Goal: Task Accomplishment & Management: Complete application form

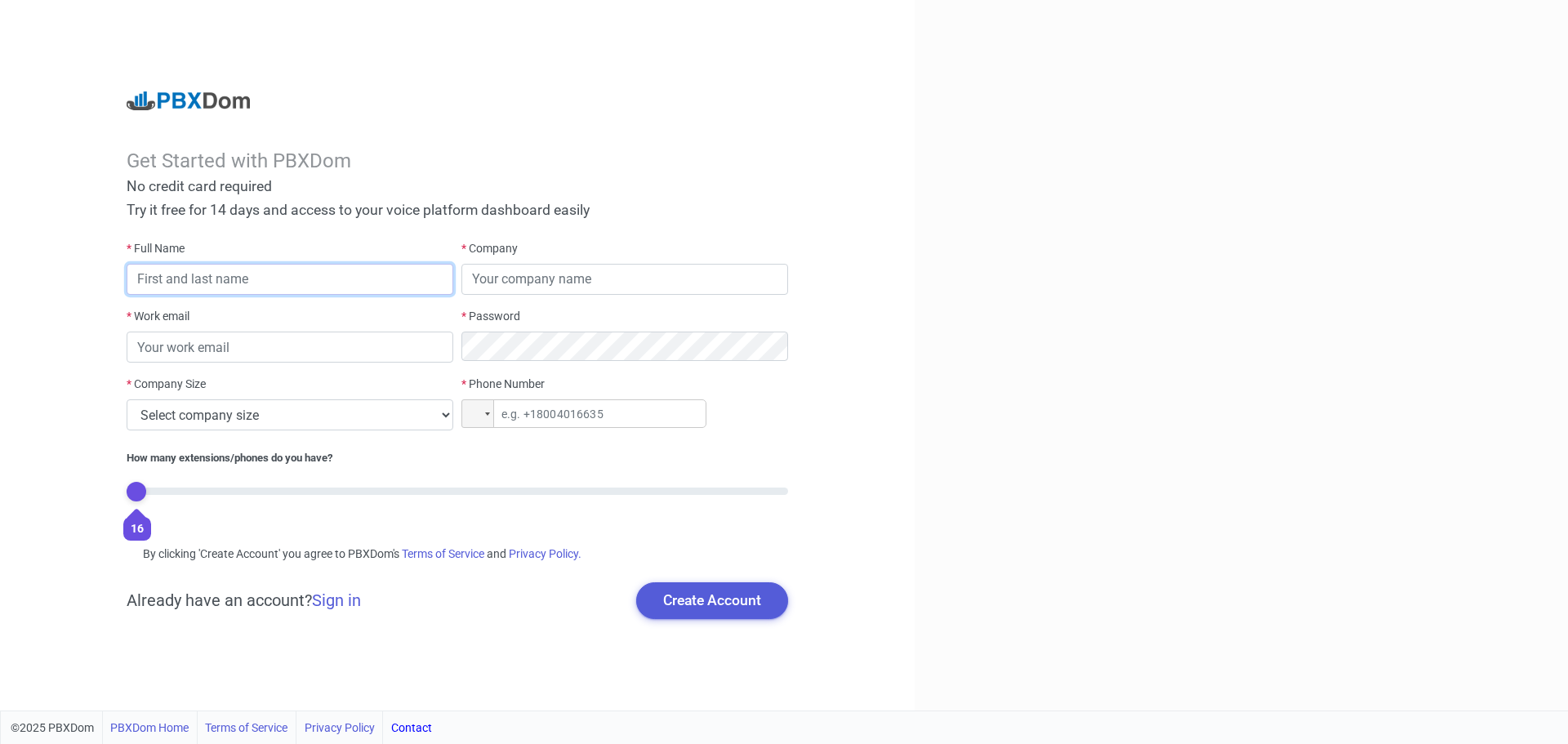
click at [201, 277] on input "text" at bounding box center [290, 279] width 327 height 31
type input "xxxxx"
click at [609, 282] on input "text" at bounding box center [624, 279] width 327 height 31
type input "xxxxxxxxxxx"
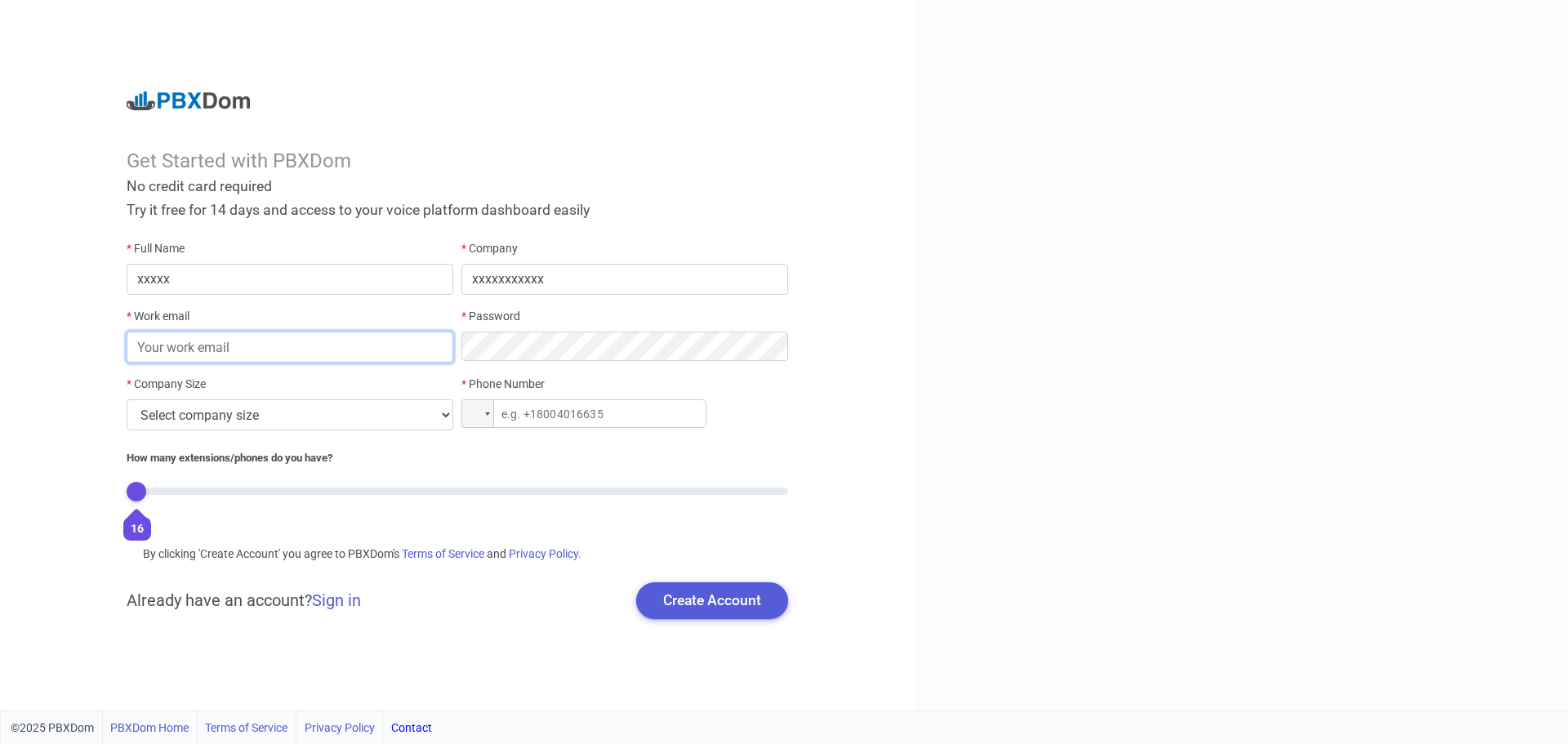
click at [272, 343] on input "email" at bounding box center [290, 347] width 327 height 31
type input "xxxxxxxxxxxx"
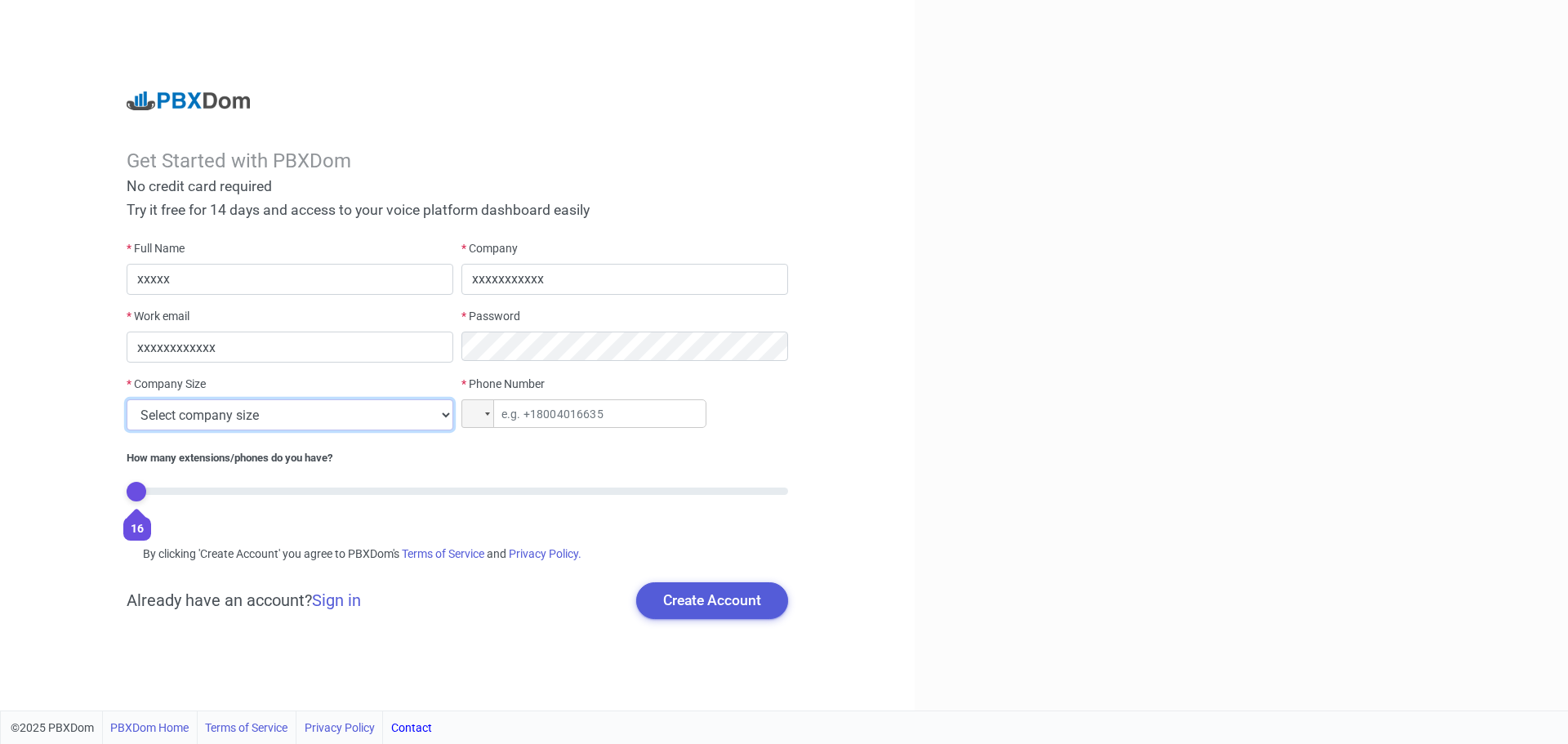
click at [427, 419] on select "Select company size 1 - 9 employees 10 - 49 employees 50 - 199 employees 200 - …" at bounding box center [290, 415] width 327 height 31
select select "2"
click at [127, 400] on select "Select company size 1 - 9 employees 10 - 49 employees 50 - 199 employees 200 - …" at bounding box center [290, 415] width 327 height 31
click at [573, 411] on input "tel" at bounding box center [583, 414] width 245 height 29
type input "+1 (800) 656-8984"
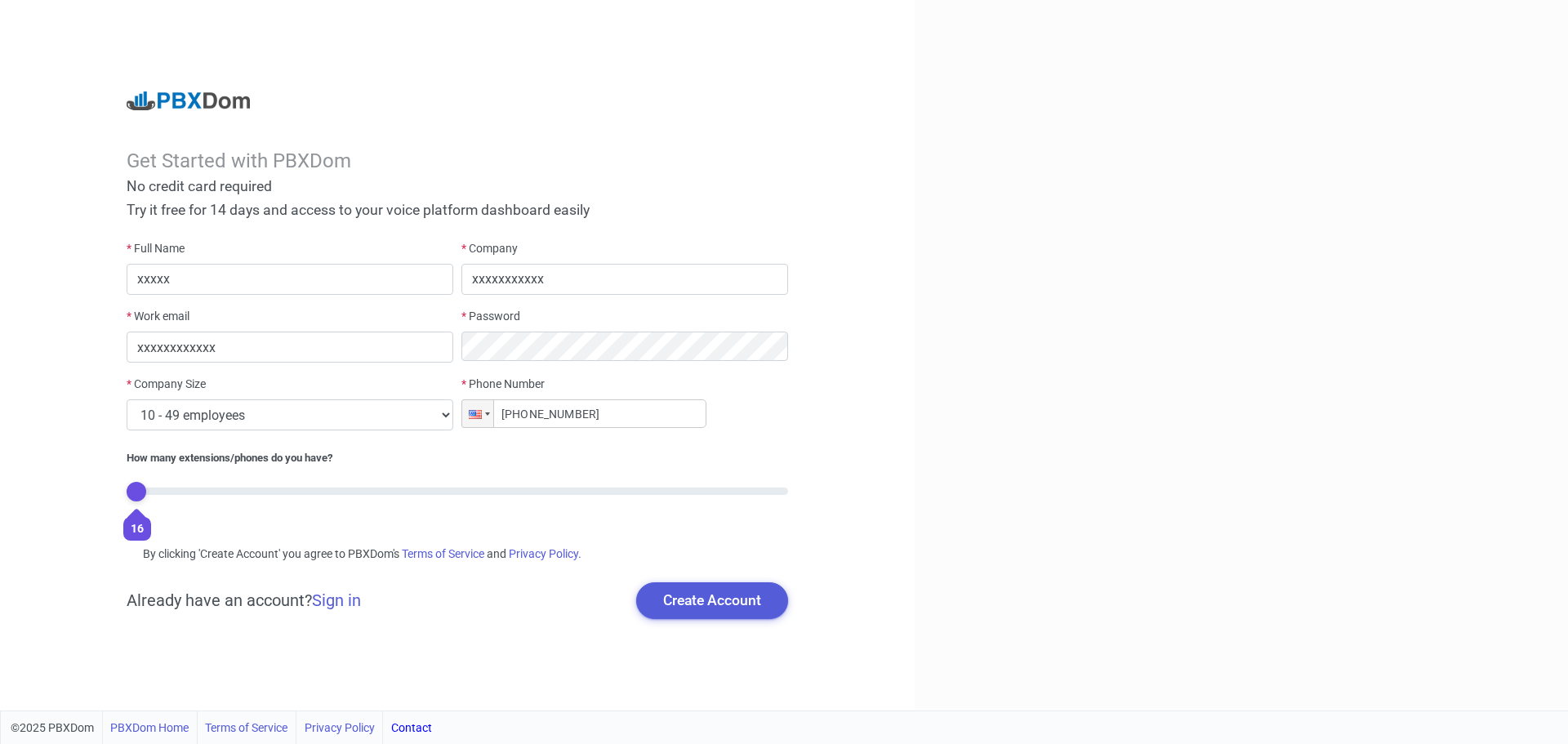
click at [270, 488] on div "16" at bounding box center [457, 503] width 661 height 32
click at [207, 293] on input "text" at bounding box center [290, 279] width 327 height 31
type input "Megaman"
type input "SuperNes"
click at [264, 347] on input "email" at bounding box center [290, 347] width 327 height 31
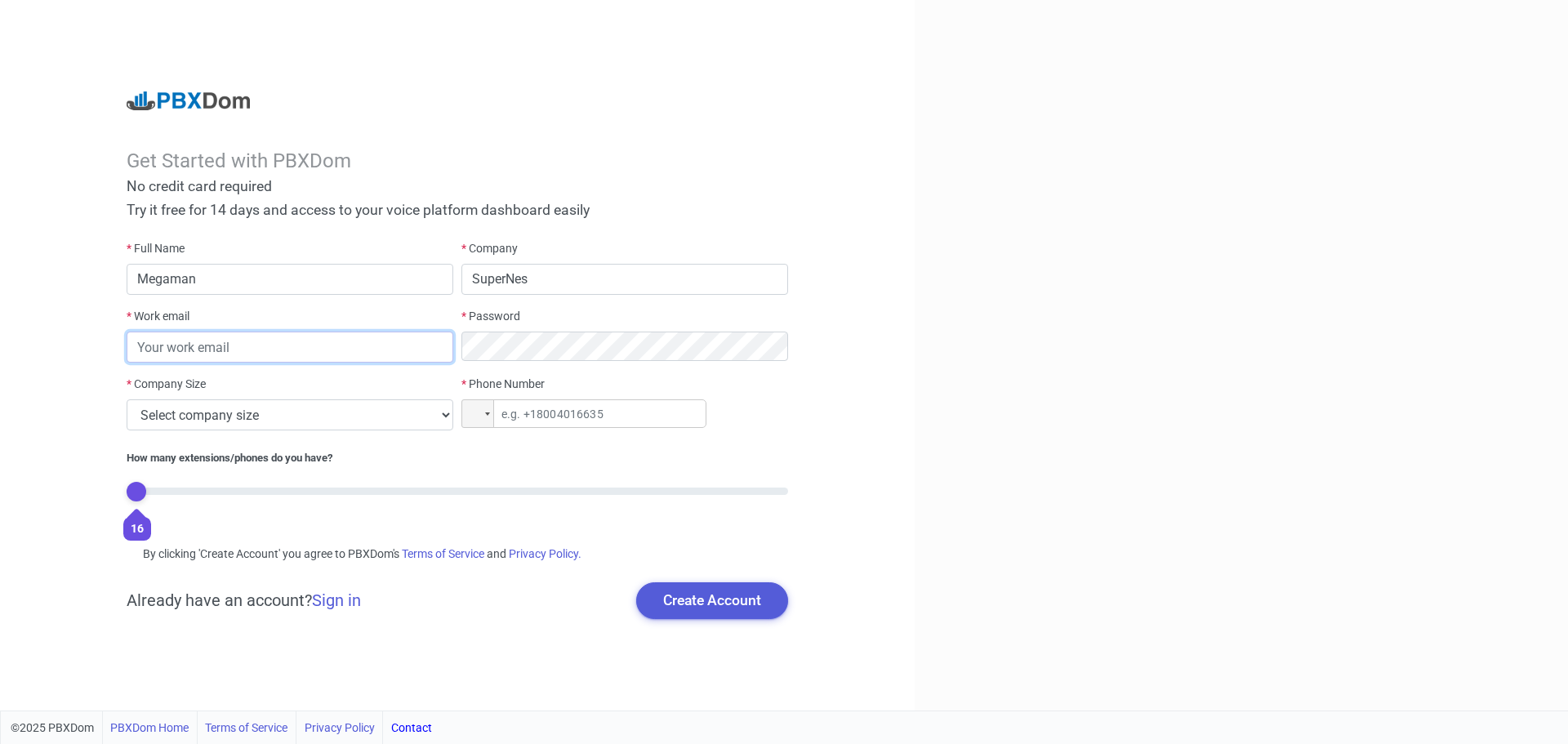
paste input "[EMAIL_ADDRESS][DOMAIN_NAME]"
type input "[EMAIL_ADDRESS][DOMAIN_NAME]"
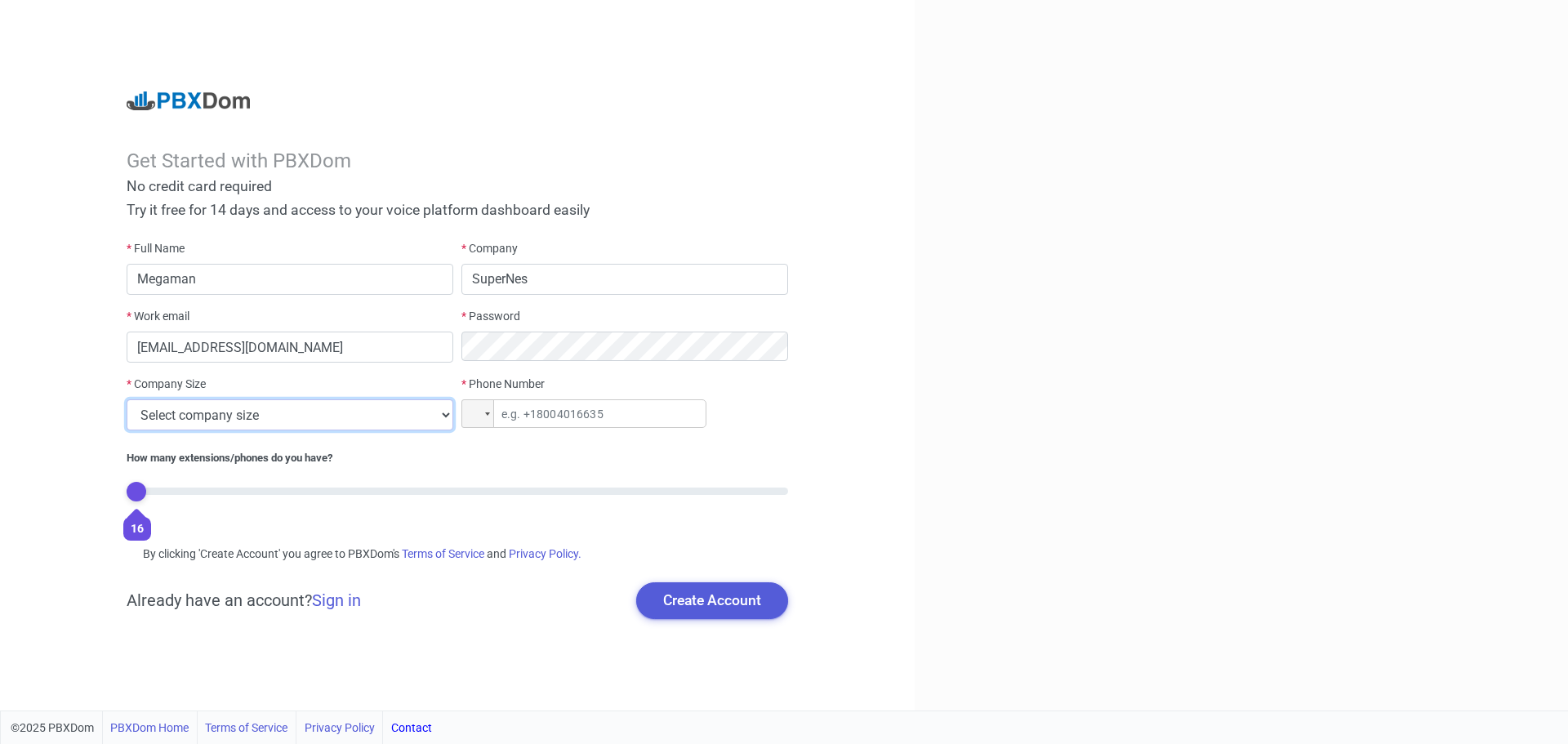
click at [406, 411] on select "Select company size 1 - 9 employees 10 - 49 employees 50 - 199 employees 200 - …" at bounding box center [290, 415] width 327 height 31
click at [127, 400] on select "Select company size 1 - 9 employees 10 - 49 employees 50 - 199 employees 200 - …" at bounding box center [290, 415] width 327 height 31
click at [252, 420] on select "Select company size 1 - 9 employees 10 - 49 employees 50 - 199 employees 200 - …" at bounding box center [290, 415] width 327 height 31
select select "3"
click at [127, 400] on select "Select company size 1 - 9 employees 10 - 49 employees 50 - 199 employees 200 - …" at bounding box center [290, 415] width 327 height 31
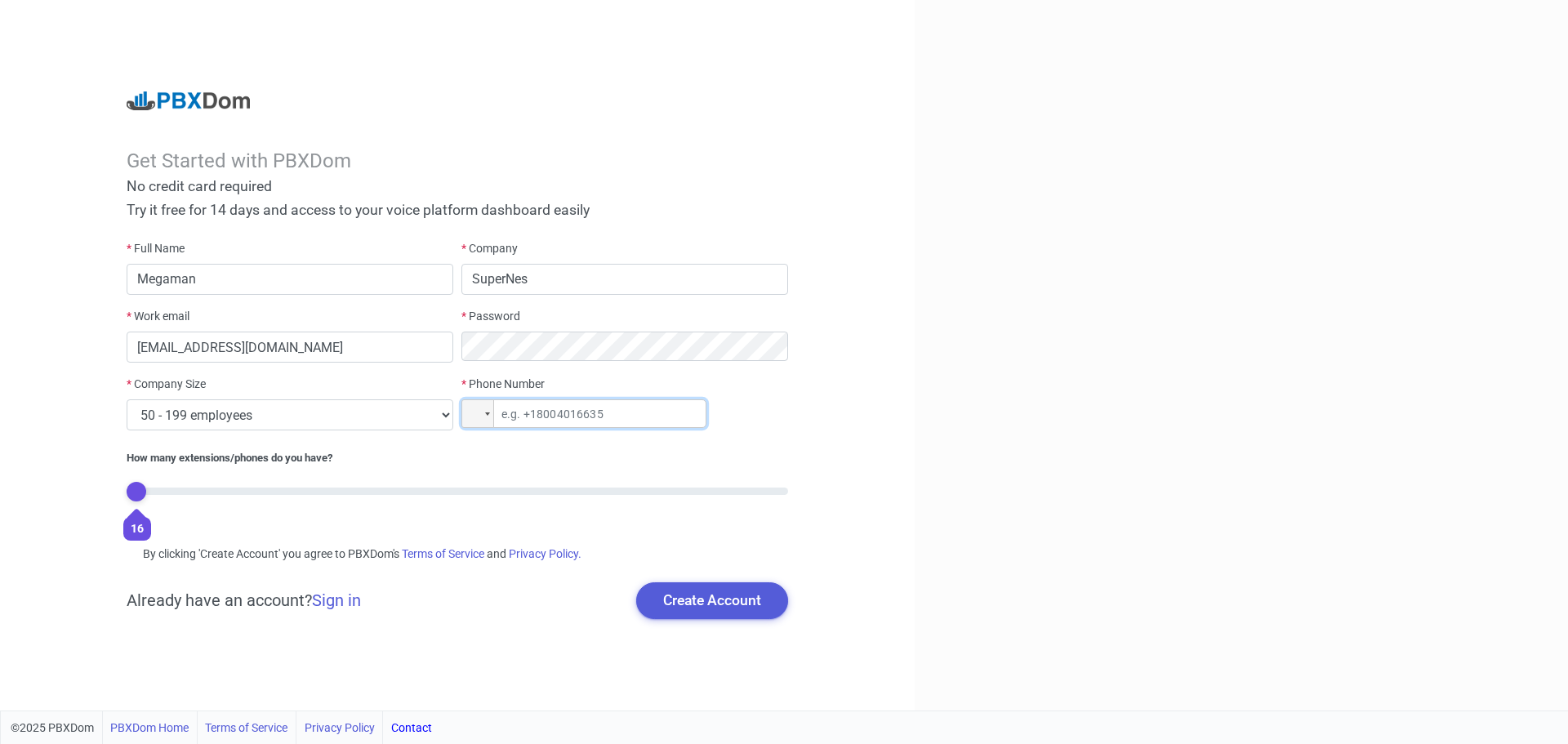
click at [592, 410] on input "tel" at bounding box center [583, 414] width 245 height 29
type input "[PHONE_NUMBER]"
click at [714, 585] on button "Create Account" at bounding box center [712, 601] width 152 height 36
click at [263, 286] on input "Megaman" at bounding box center [290, 279] width 327 height 31
type input "M"
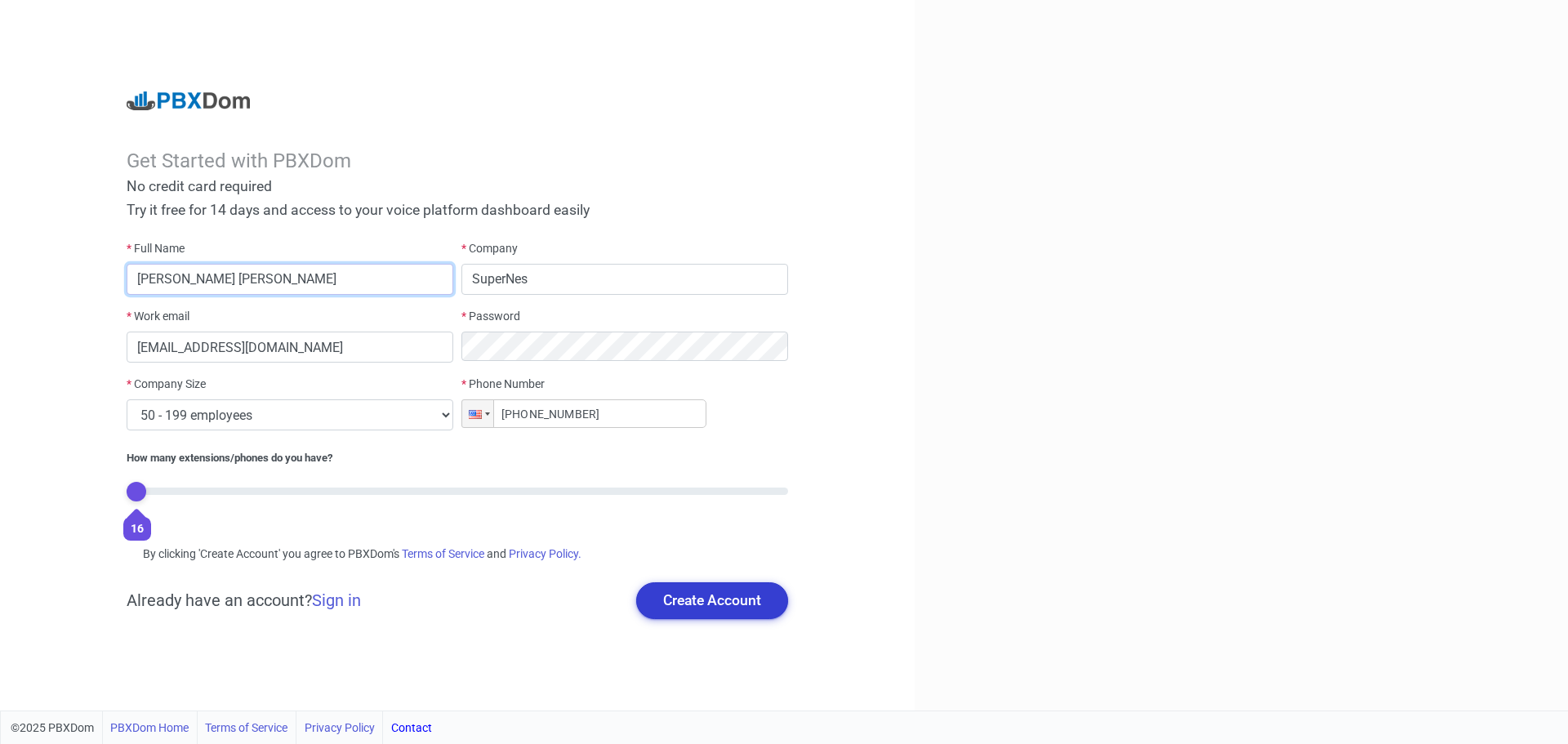
type input "[PERSON_NAME] [PERSON_NAME]"
click at [722, 583] on button "Create Account" at bounding box center [712, 601] width 152 height 36
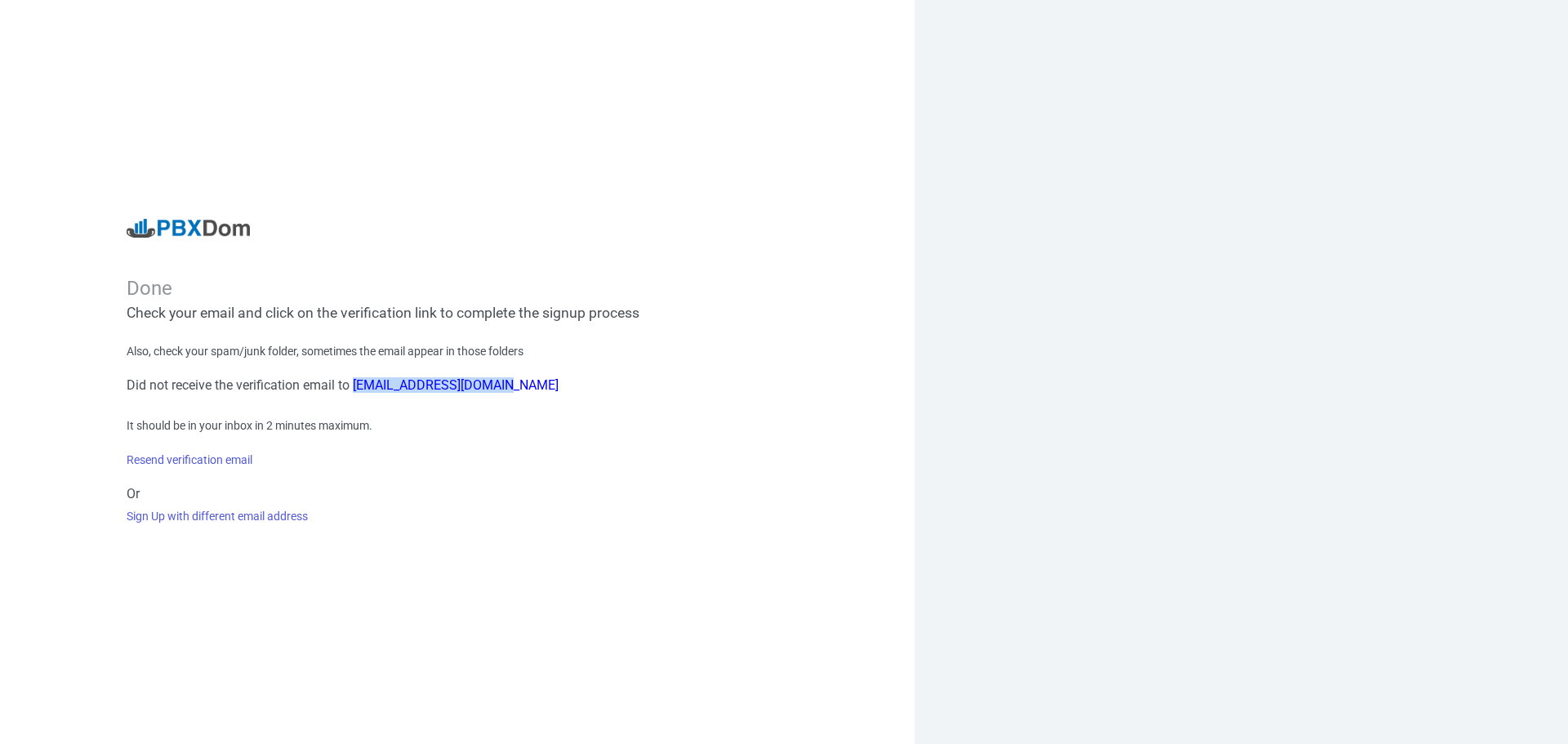
drag, startPoint x: 516, startPoint y: 385, endPoint x: 341, endPoint y: 382, distance: 175.0
click at [341, 382] on h6 "Did not receive the verification email to [EMAIL_ADDRESS][DOMAIN_NAME]" at bounding box center [457, 384] width 661 height 15
copy font "[EMAIL_ADDRESS][DOMAIN_NAME]"
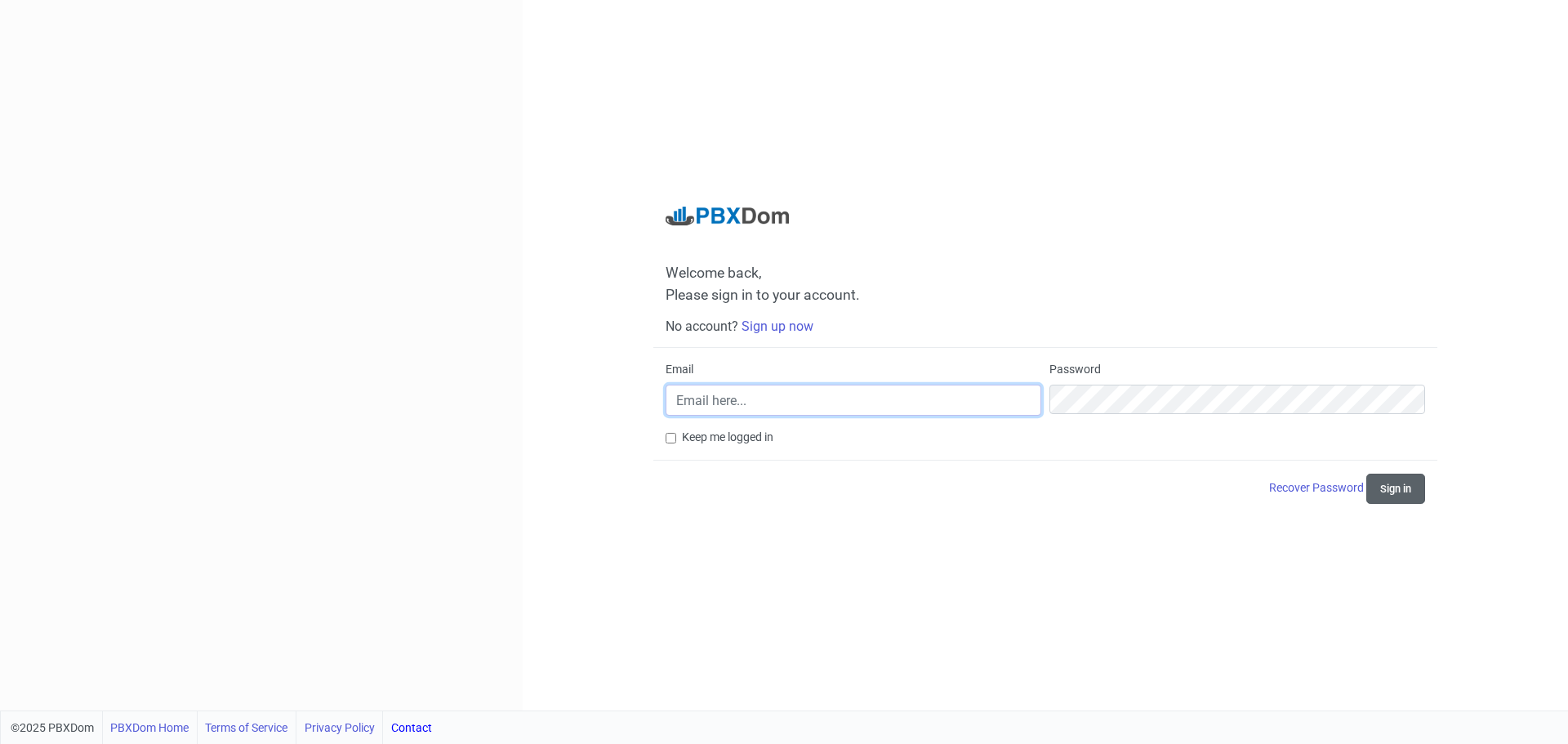
type input "[EMAIL_ADDRESS][DOMAIN_NAME]"
click at [1395, 478] on button "Sign in" at bounding box center [1395, 488] width 59 height 30
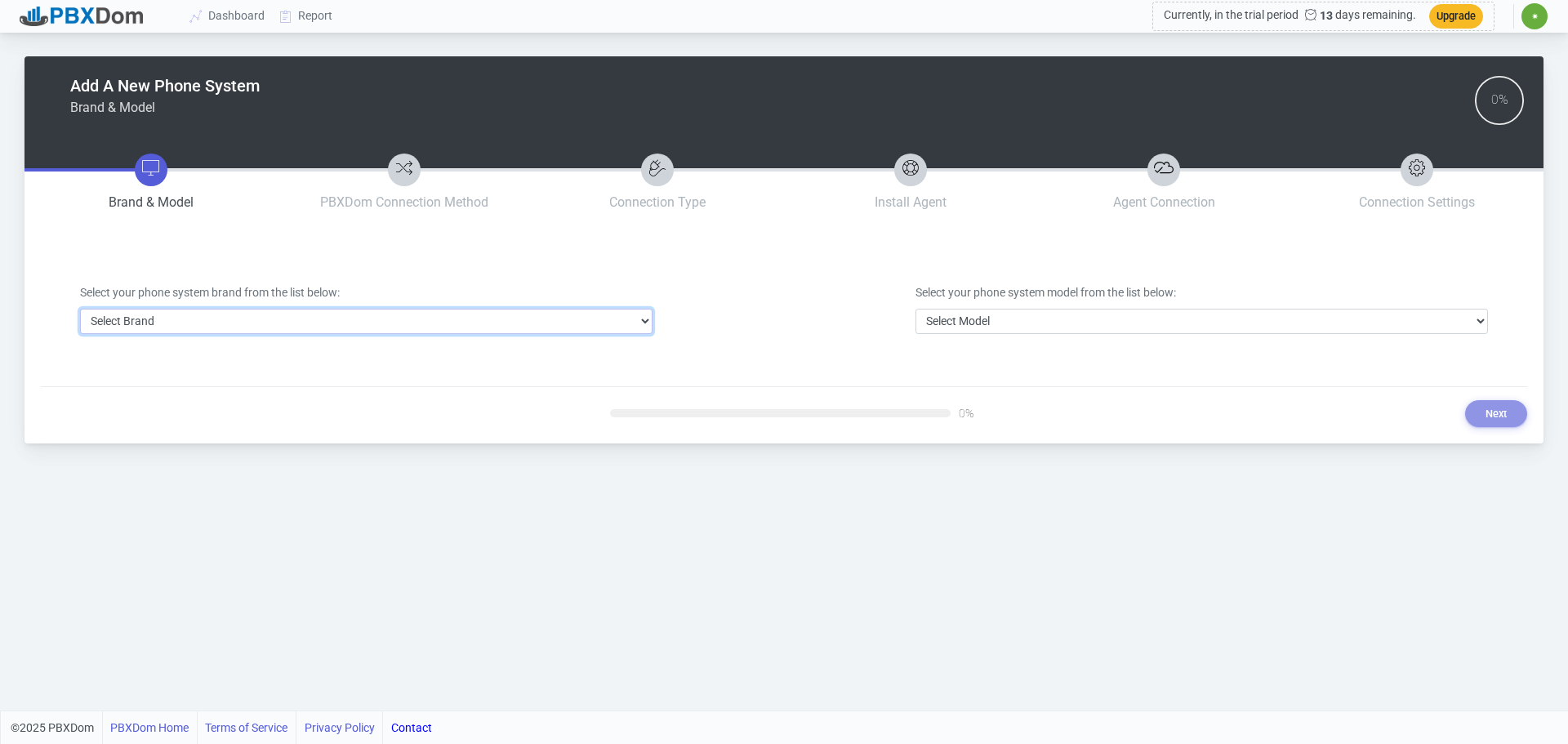
click at [344, 309] on select "Select Brand 3CX Avaya Cisco FreePBX/Asterisk Mitel Panasonic Yeastar" at bounding box center [366, 322] width 572 height 25
select select "3"
click at [80, 309] on select "Select Brand 3CX Avaya Cisco FreePBX/Asterisk Mitel Panasonic Yeastar" at bounding box center [366, 322] width 572 height 25
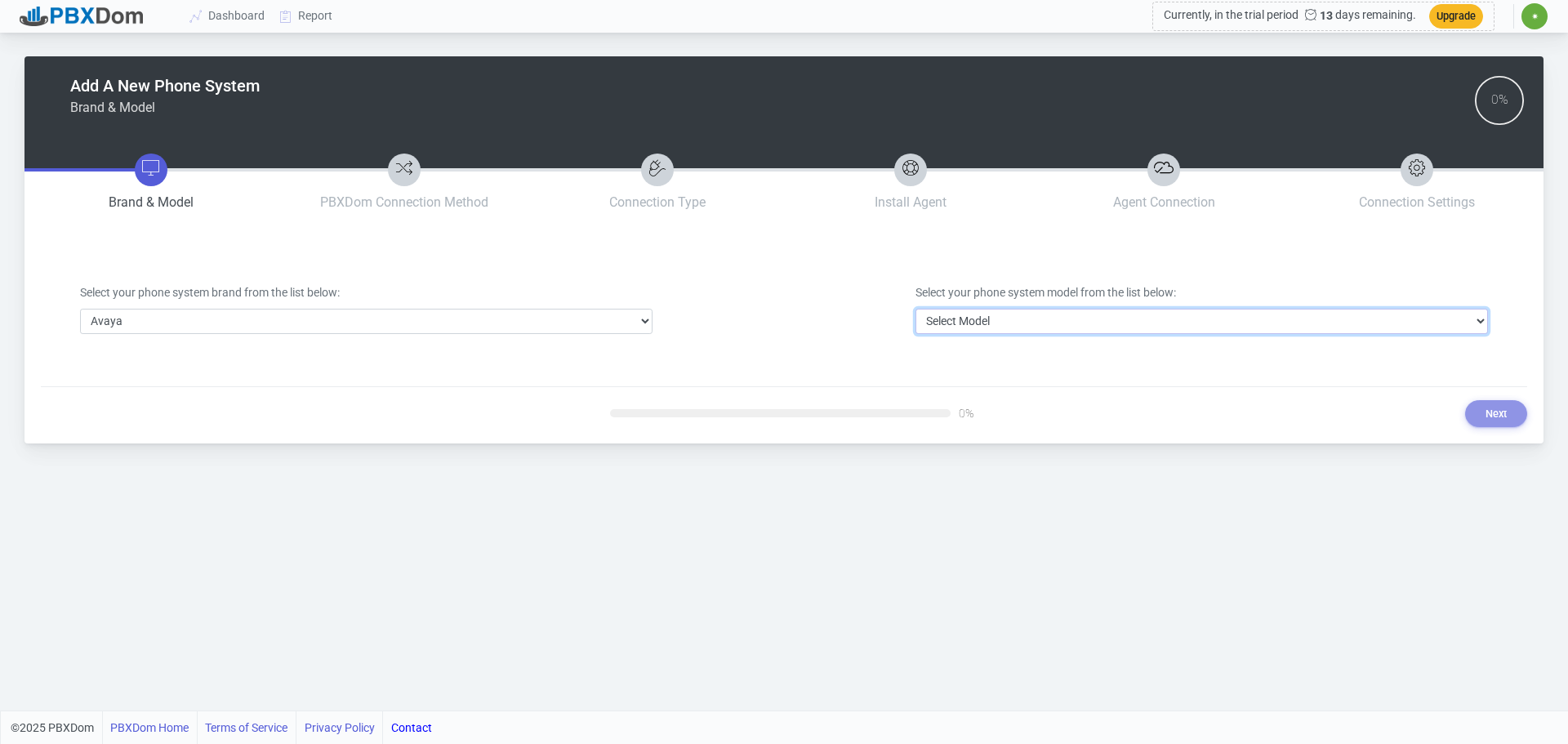
click at [1015, 311] on select "Select Model Avaya Aura Communication Manager Avaya IP Office 500/Server Edition" at bounding box center [1201, 322] width 572 height 25
select select "40"
click at [915, 309] on select "Select Model Avaya Aura Communication Manager Avaya IP Office 500/Server Edition" at bounding box center [1201, 322] width 572 height 25
click at [1500, 401] on button "Next" at bounding box center [1496, 414] width 63 height 27
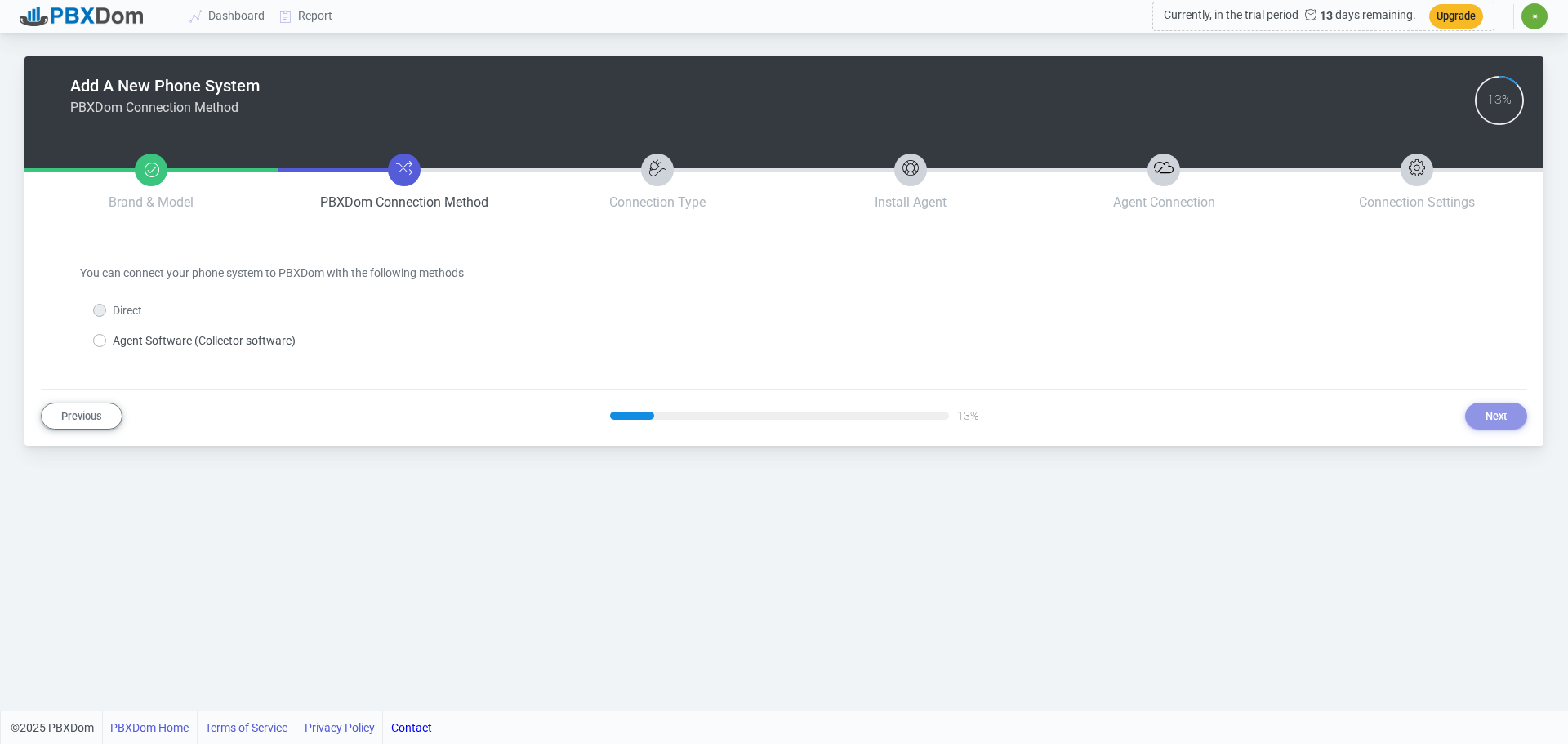
click at [112, 303] on label "Direct" at bounding box center [127, 311] width 29 height 17
click at [112, 333] on label "Agent Software (Collector software)" at bounding box center [204, 341] width 183 height 17
click at [112, 333] on input "Agent Software (Collector software)" at bounding box center [118, 338] width 11 height 11
radio input "true"
click at [1499, 402] on button "Next" at bounding box center [1496, 416] width 63 height 27
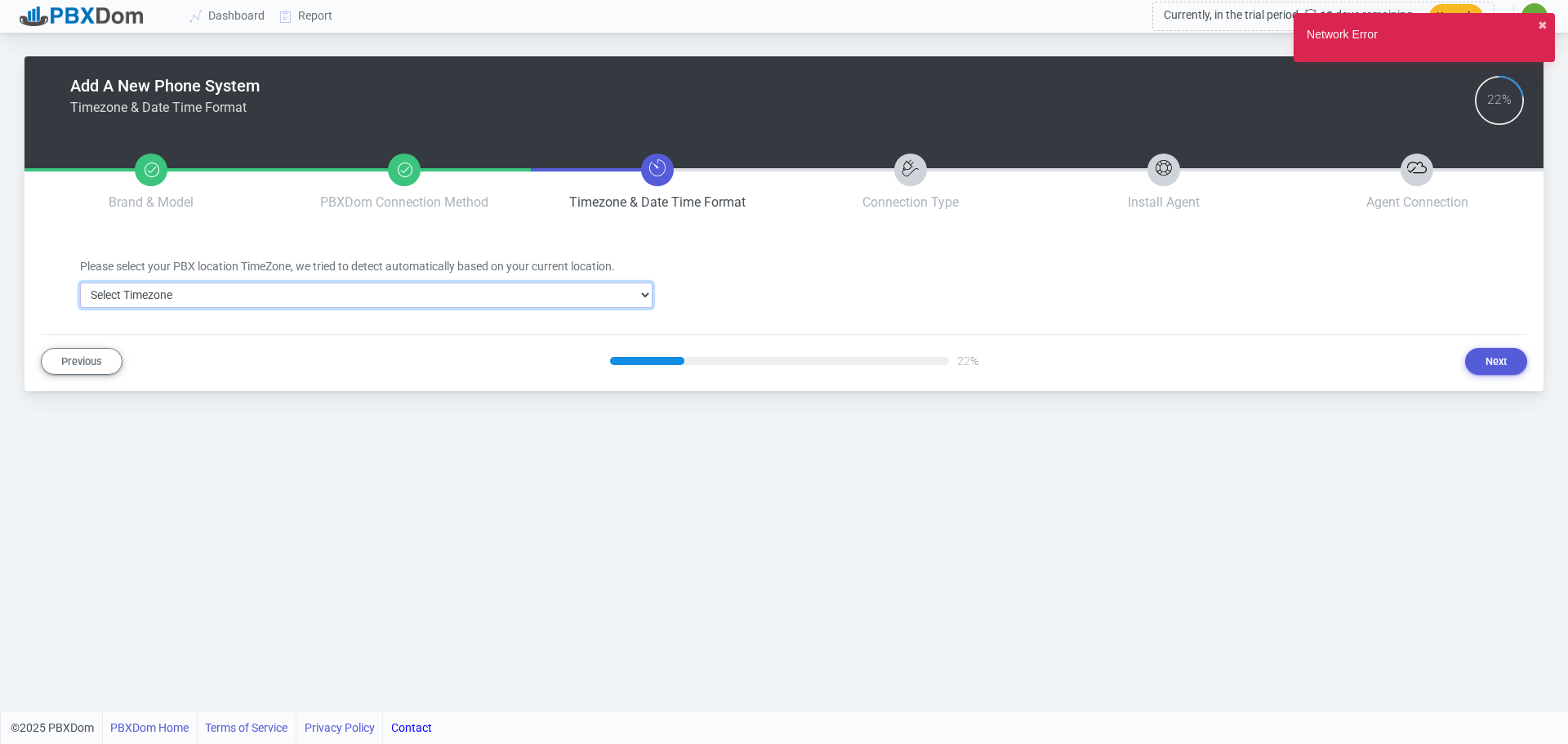
click at [431, 283] on select "Select Timezone Africa/Abidjan Africa/Accra Africa/Addis_Ababa Africa/Algiers A…" at bounding box center [366, 295] width 572 height 25
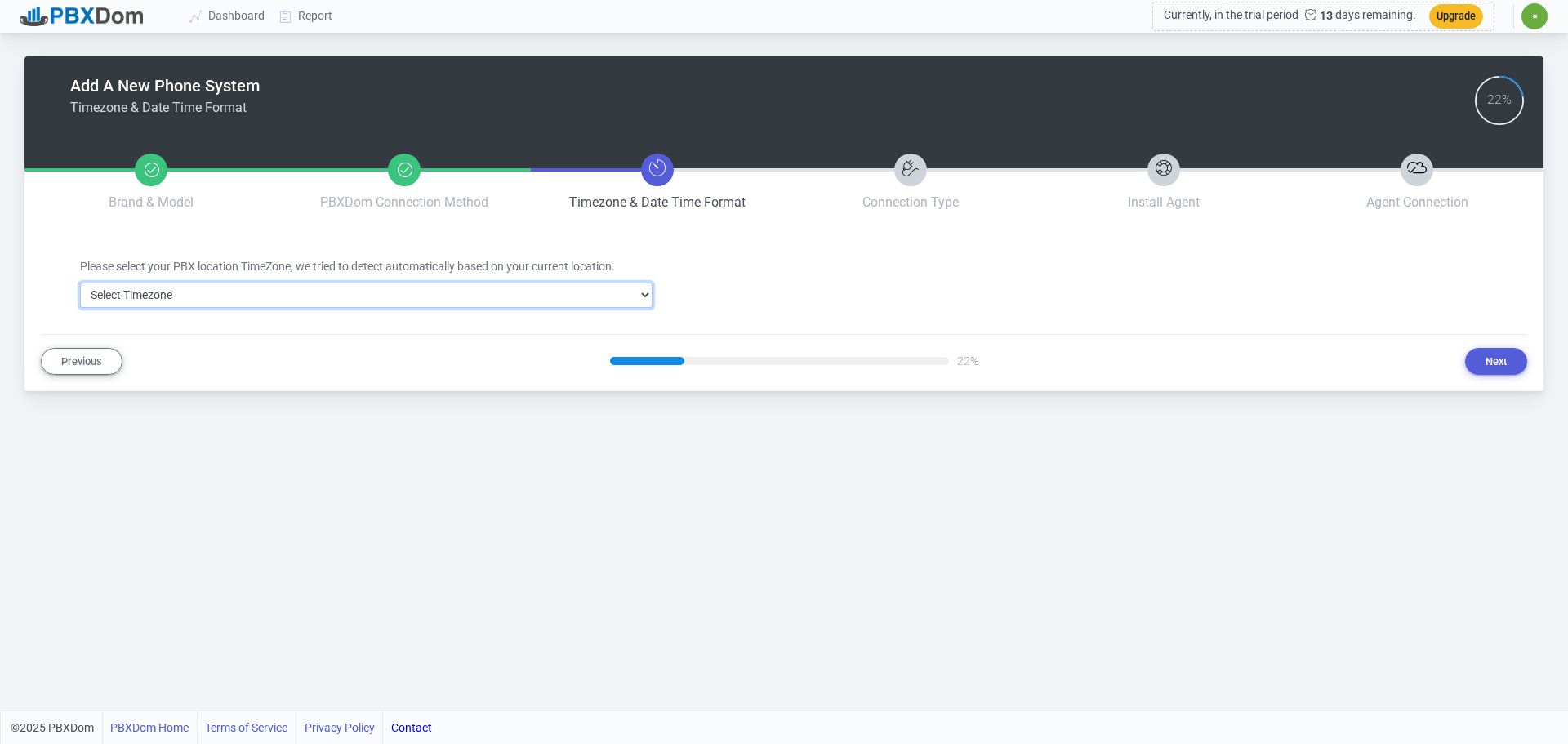
select select "149"
click at [80, 283] on select "Select Timezone Africa/Abidjan Africa/Accra Africa/Addis_Ababa Africa/Algiers A…" at bounding box center [366, 295] width 572 height 25
click at [1503, 349] on button "Next" at bounding box center [1496, 362] width 63 height 27
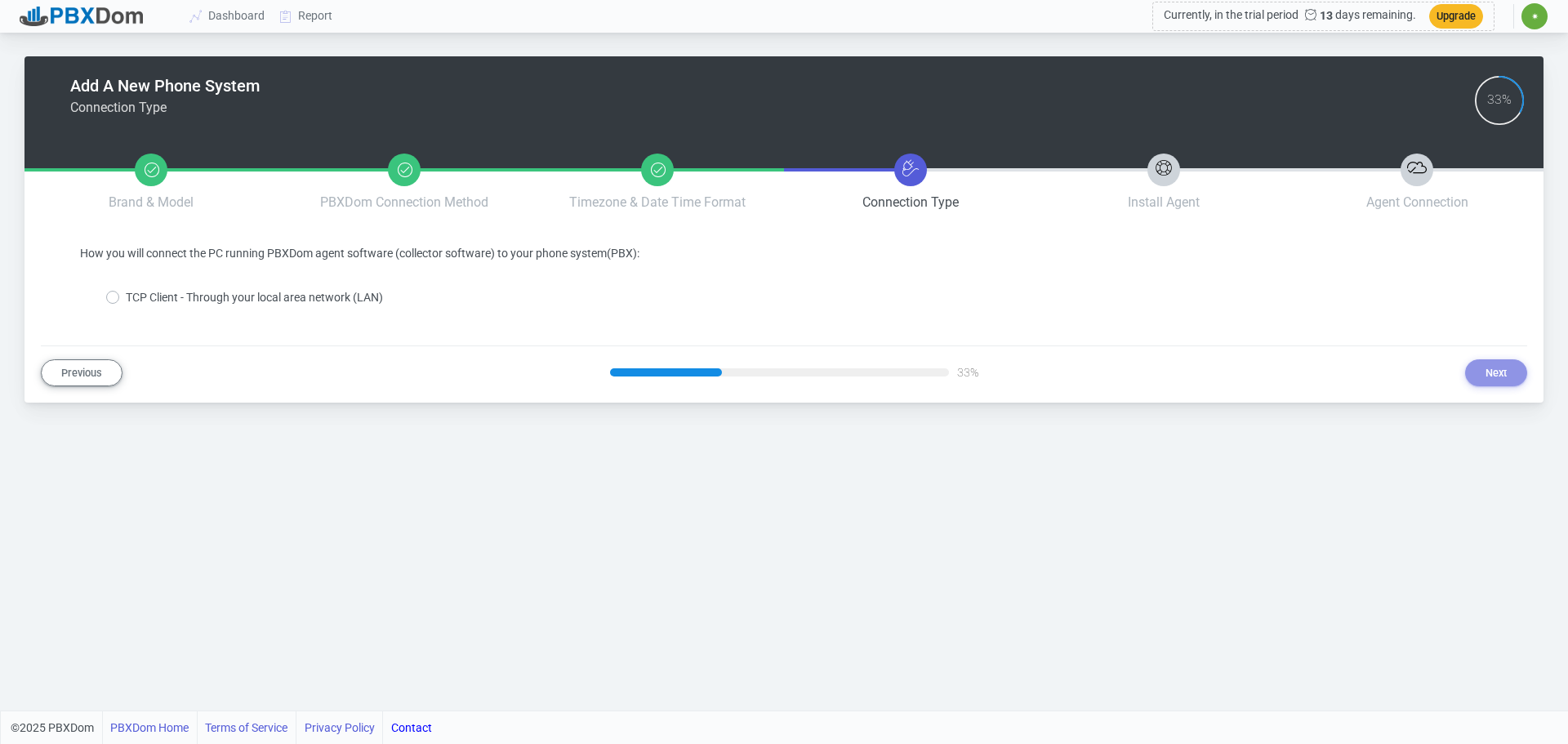
click at [126, 289] on label "TCP Client - Through your local area network (LAN)" at bounding box center [255, 297] width 257 height 17
click at [126, 289] on input "TCP Client - Through your local area network (LAN)" at bounding box center [131, 295] width 11 height 11
radio input "true"
click at [1496, 360] on button "Next" at bounding box center [1496, 373] width 63 height 27
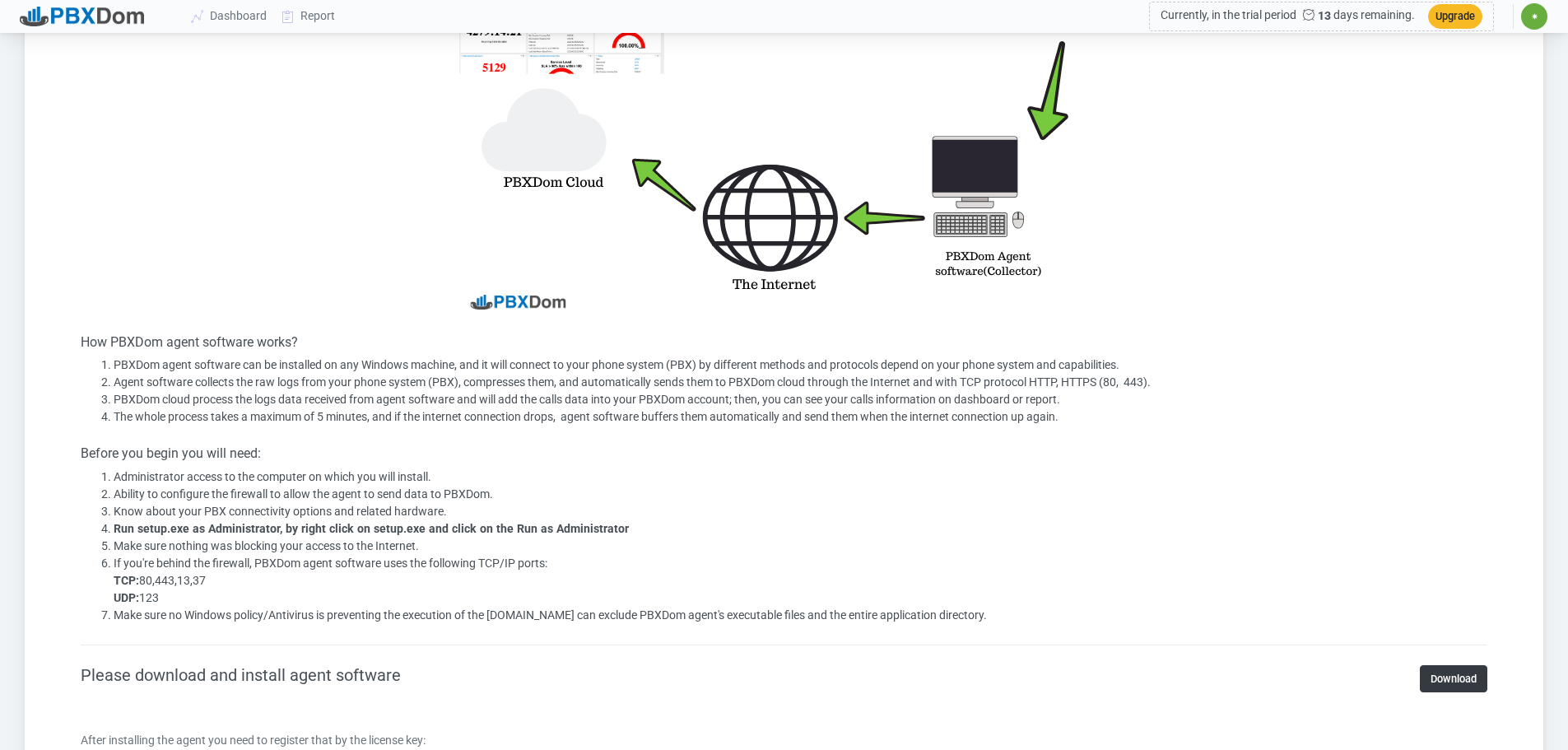
scroll to position [494, 0]
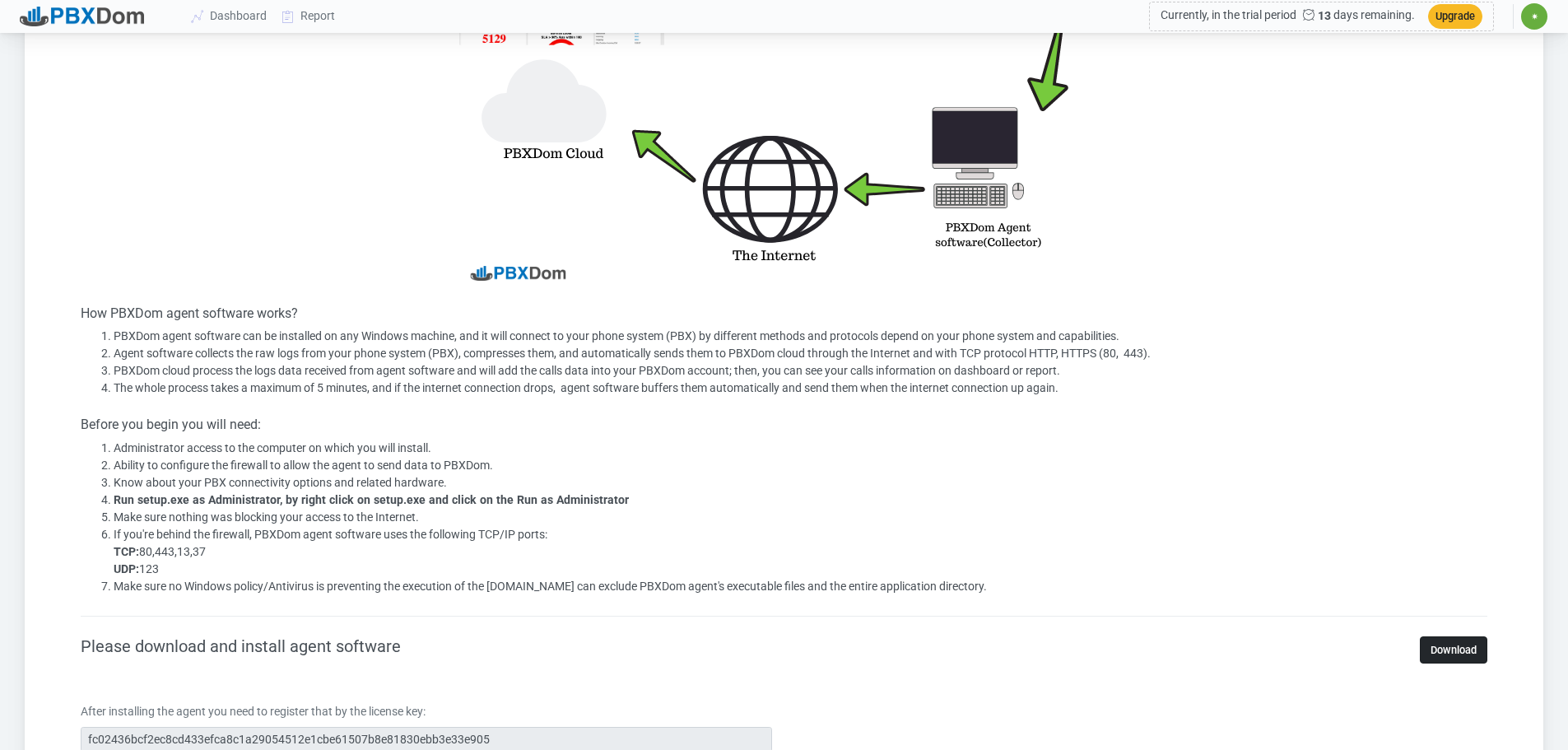
click at [1458, 637] on link "Download" at bounding box center [1454, 650] width 68 height 27
click at [1254, 474] on li "Know about your PBX connectivity options and related hardware." at bounding box center [800, 482] width 1373 height 17
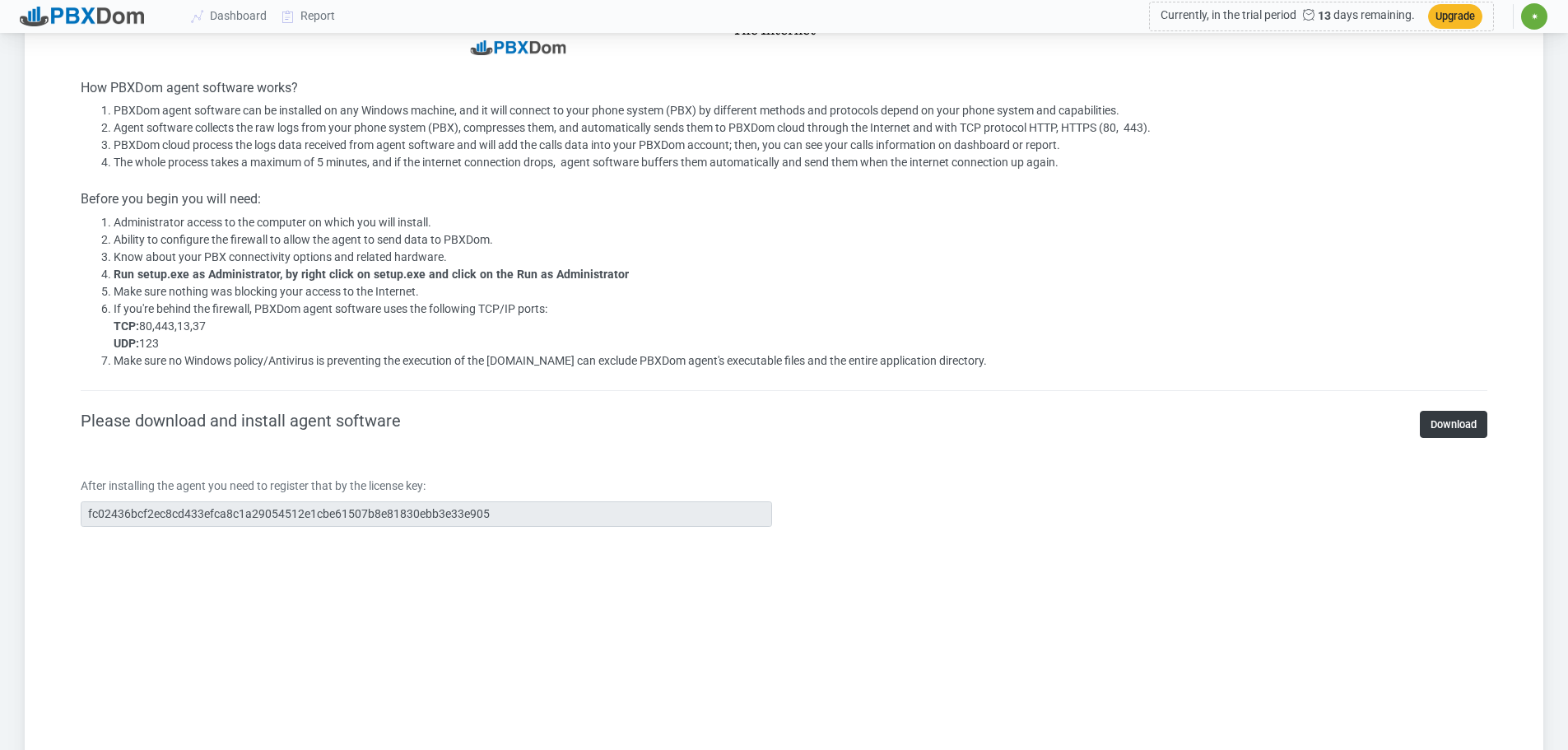
scroll to position [741, 0]
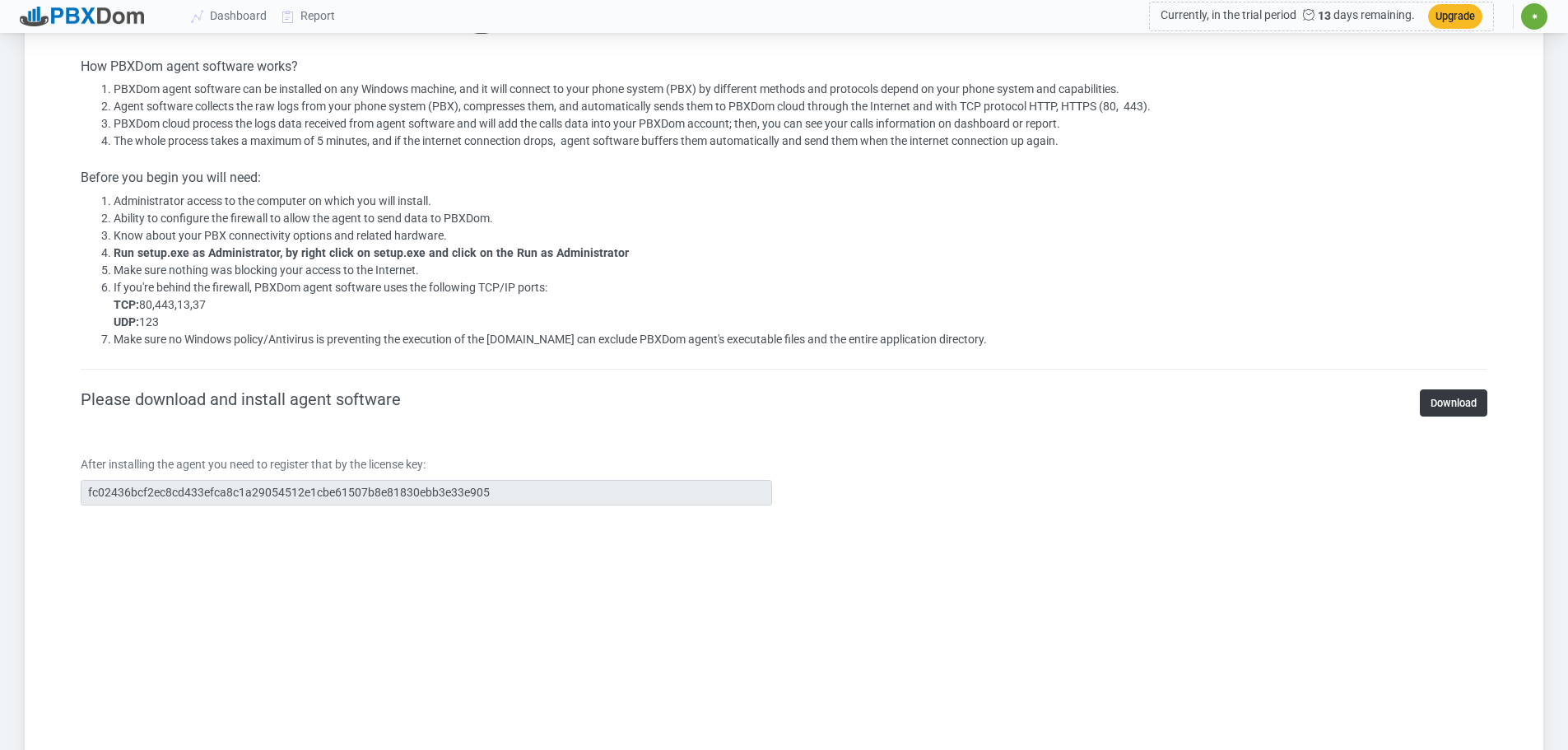
click at [55, 451] on section "Install PBXDom Agent Software (Collector) How PBXDom agent software works? PBXD…" at bounding box center [784, 428] width 1486 height 1843
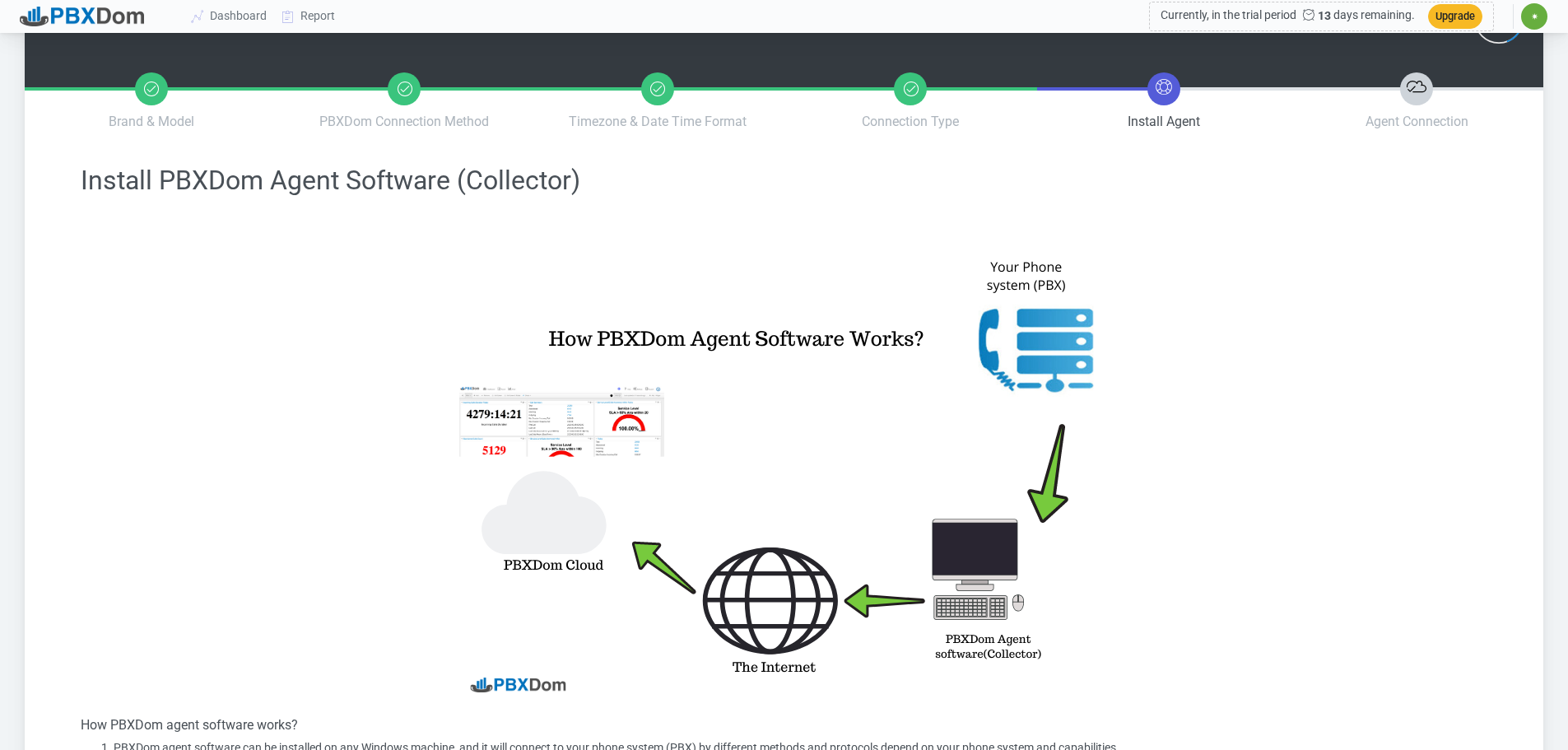
scroll to position [0, 0]
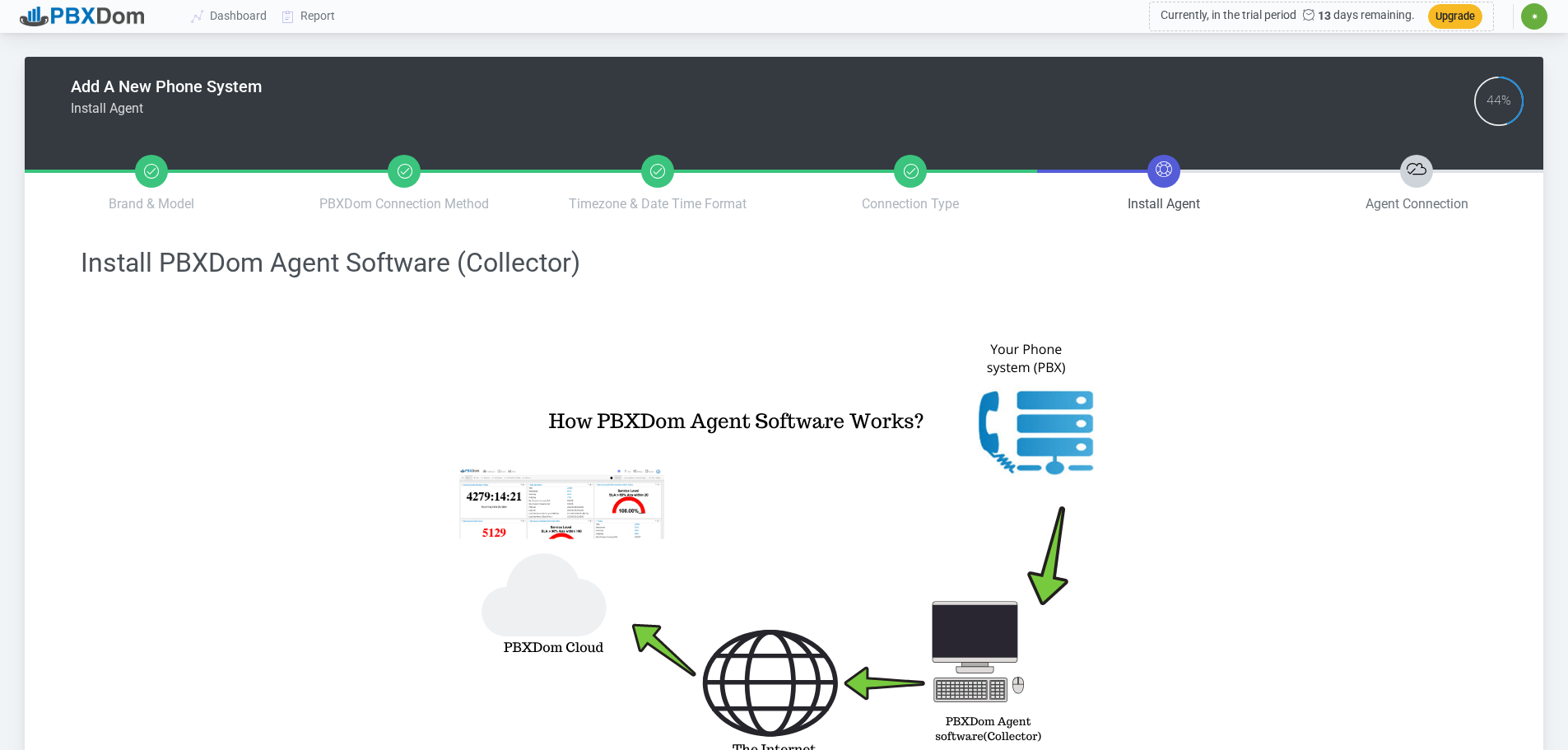
click at [1424, 165] on icon at bounding box center [1417, 169] width 20 height 20
click at [1416, 199] on span "Agent Connection" at bounding box center [1416, 204] width 103 height 16
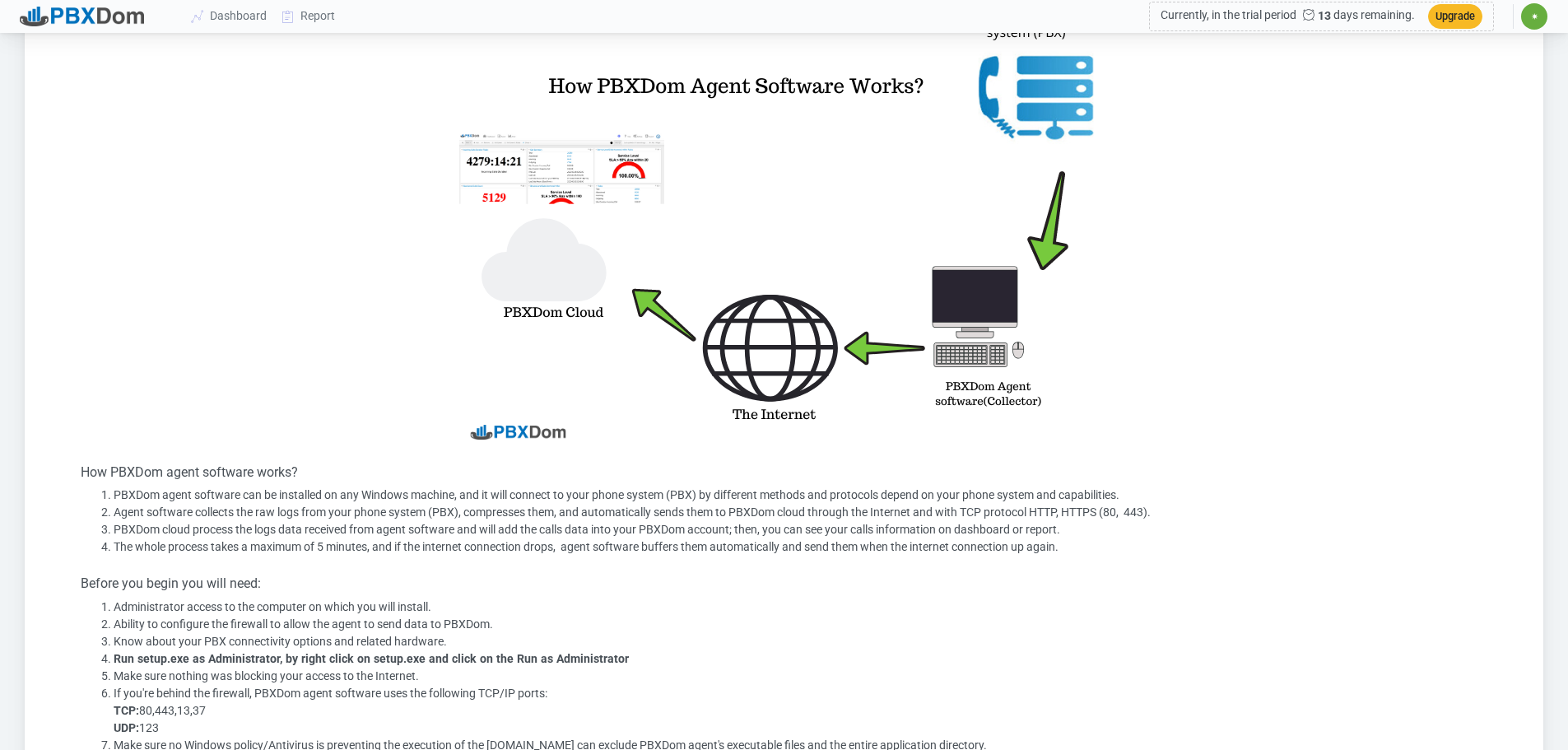
scroll to position [330, 0]
